Goal: Find specific page/section: Find specific page/section

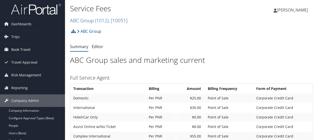
scroll to position [75, 0]
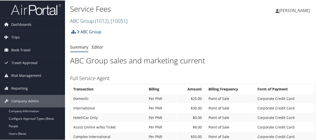
click at [26, 7] on img at bounding box center [36, 9] width 50 height 12
